Goal: Information Seeking & Learning: Learn about a topic

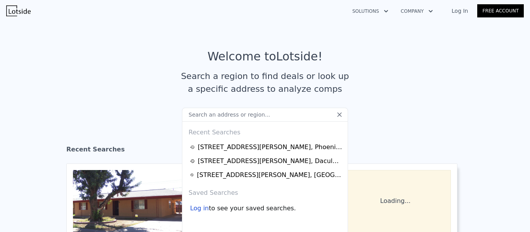
drag, startPoint x: 0, startPoint y: 0, endPoint x: 187, endPoint y: 77, distance: 202.1
click at [187, 108] on input "text" at bounding box center [265, 115] width 166 height 14
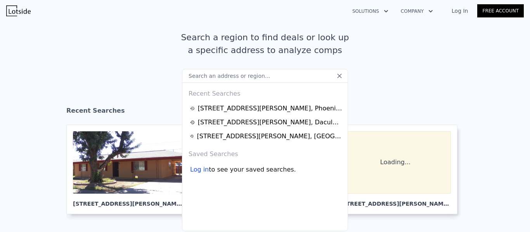
type input "[STREET_ADDRESS]"
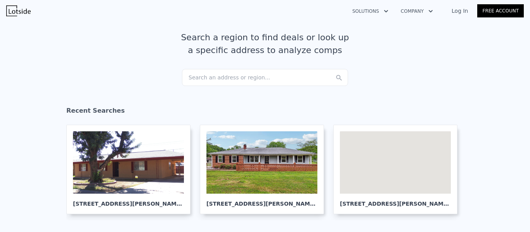
click at [463, 13] on link "Log In" at bounding box center [459, 11] width 35 height 8
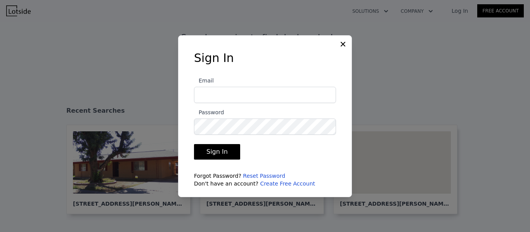
type input "[EMAIL_ADDRESS][DOMAIN_NAME]"
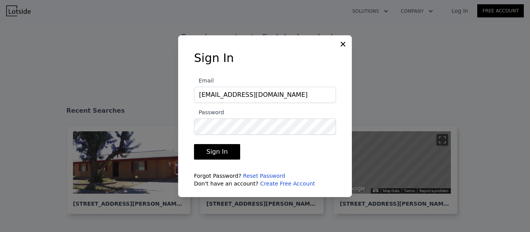
click at [218, 150] on button "Sign In" at bounding box center [217, 152] width 46 height 16
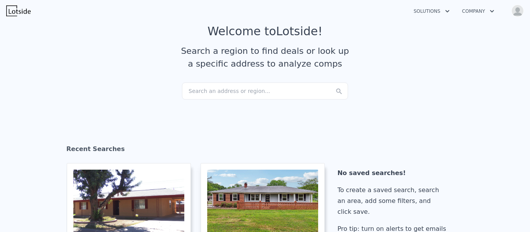
scroll to position [0, 0]
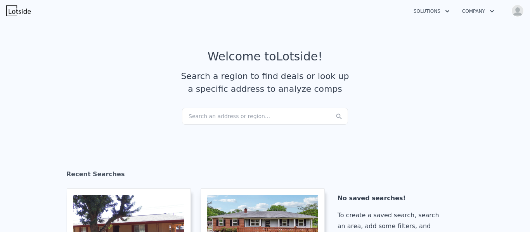
drag, startPoint x: 225, startPoint y: 115, endPoint x: 199, endPoint y: 117, distance: 26.1
click at [199, 117] on div "Search an address or region..." at bounding box center [265, 116] width 166 height 17
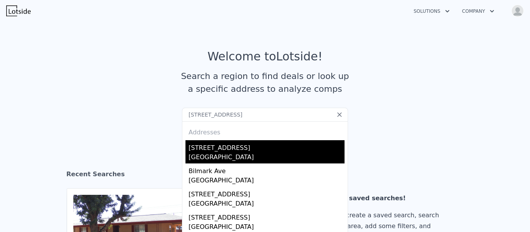
type input "[STREET_ADDRESS]"
click at [195, 155] on div "[GEOGRAPHIC_DATA]" at bounding box center [266, 158] width 156 height 11
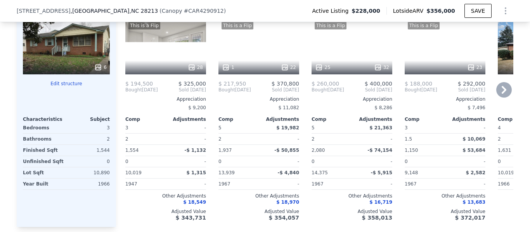
scroll to position [814, 0]
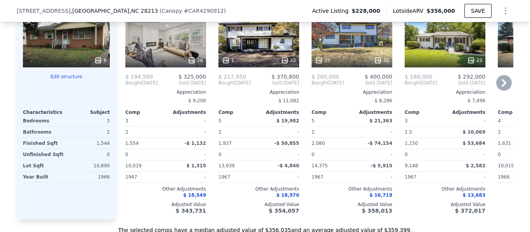
click at [500, 88] on icon at bounding box center [504, 83] width 16 height 16
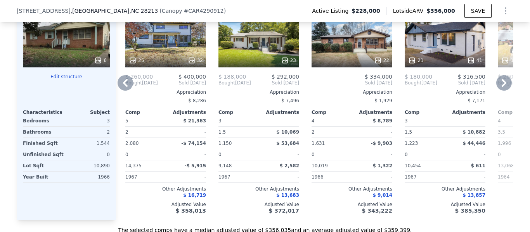
click at [123, 85] on icon at bounding box center [125, 83] width 16 height 16
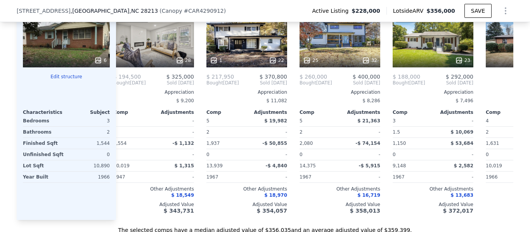
scroll to position [0, 0]
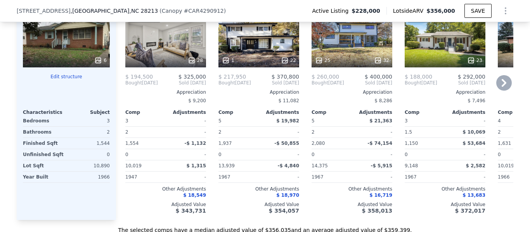
click at [125, 85] on span "Bought" at bounding box center [133, 83] width 17 height 6
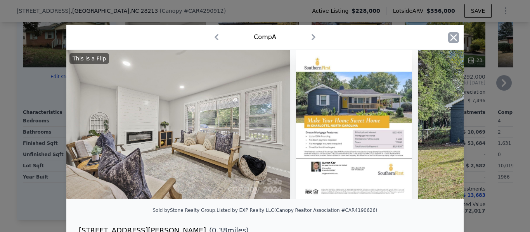
click at [454, 34] on icon "button" at bounding box center [453, 37] width 11 height 11
